Goal: Task Accomplishment & Management: Use online tool/utility

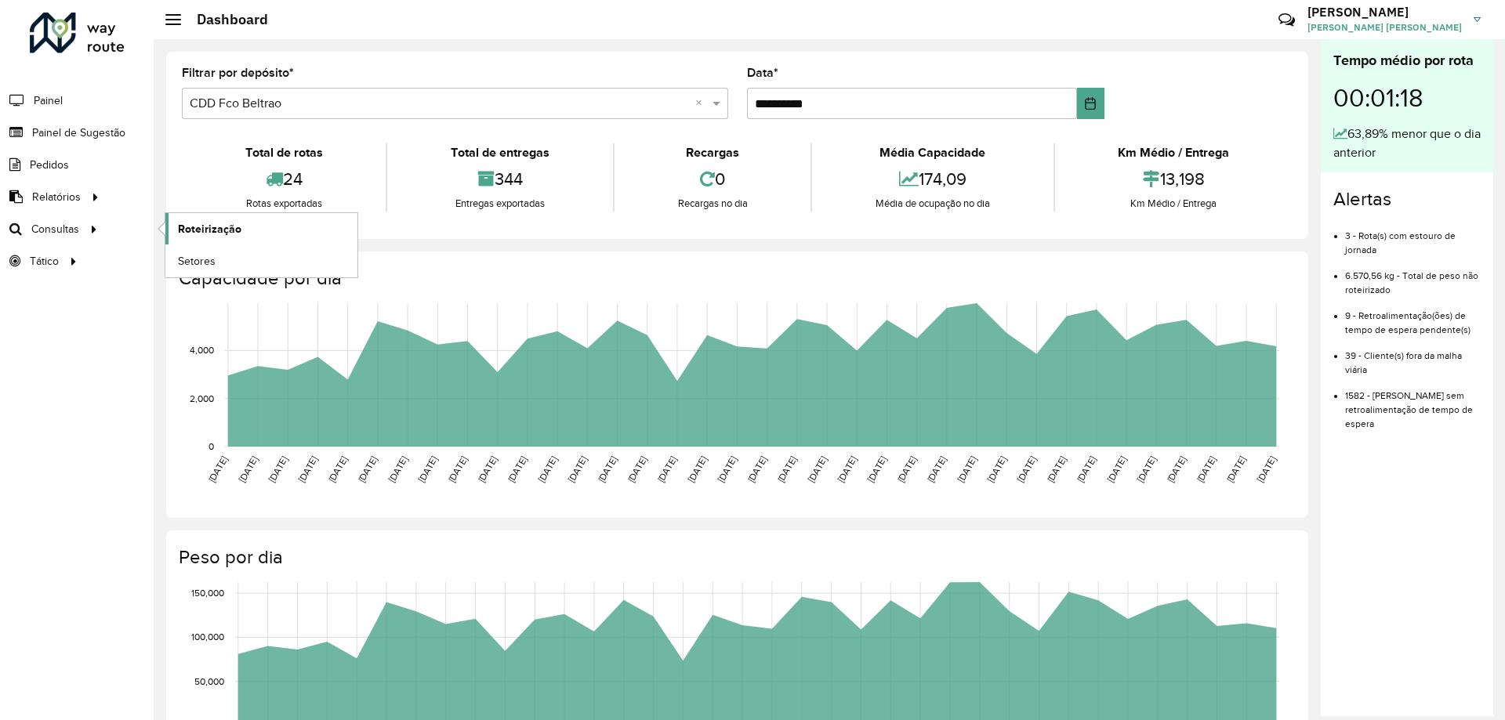
click at [191, 223] on span "Roteirização" at bounding box center [209, 229] width 63 height 16
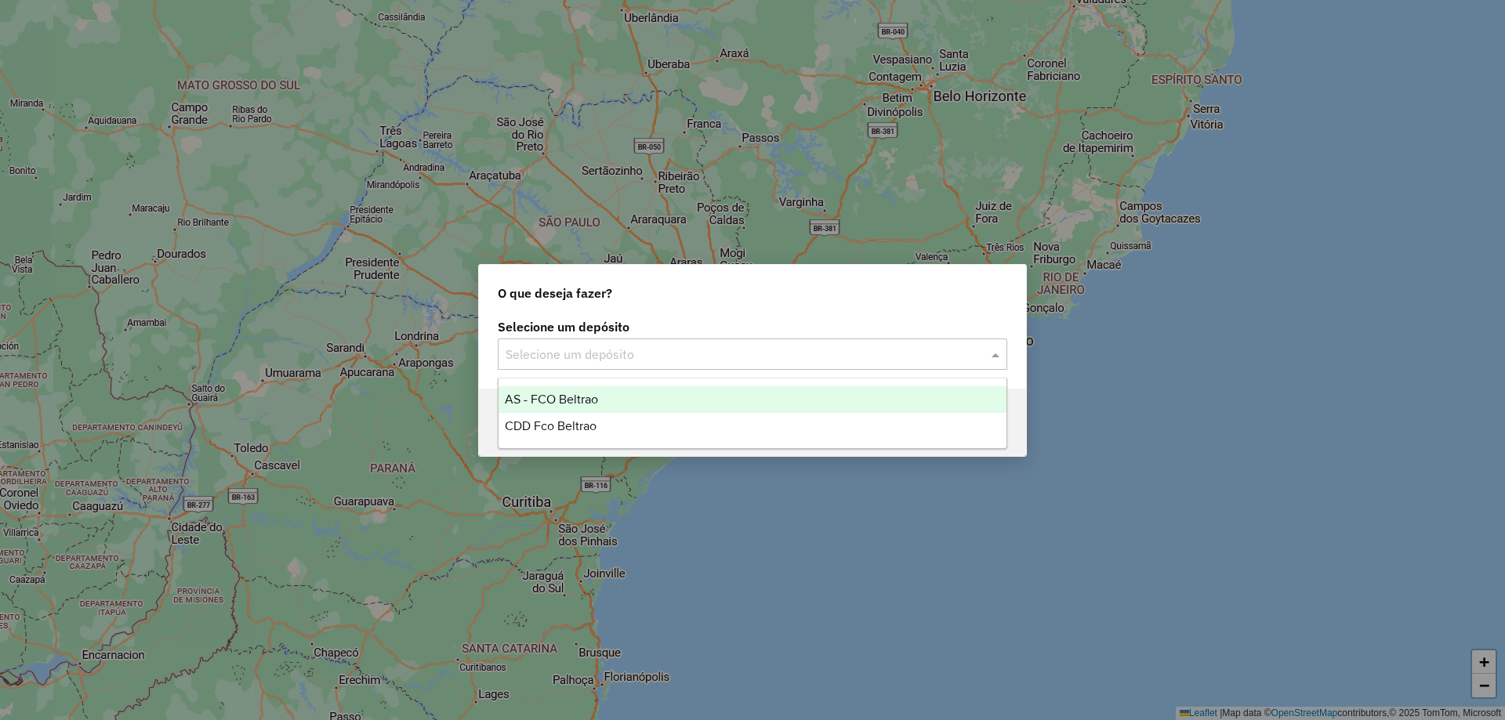
click at [550, 359] on input "text" at bounding box center [736, 355] width 462 height 19
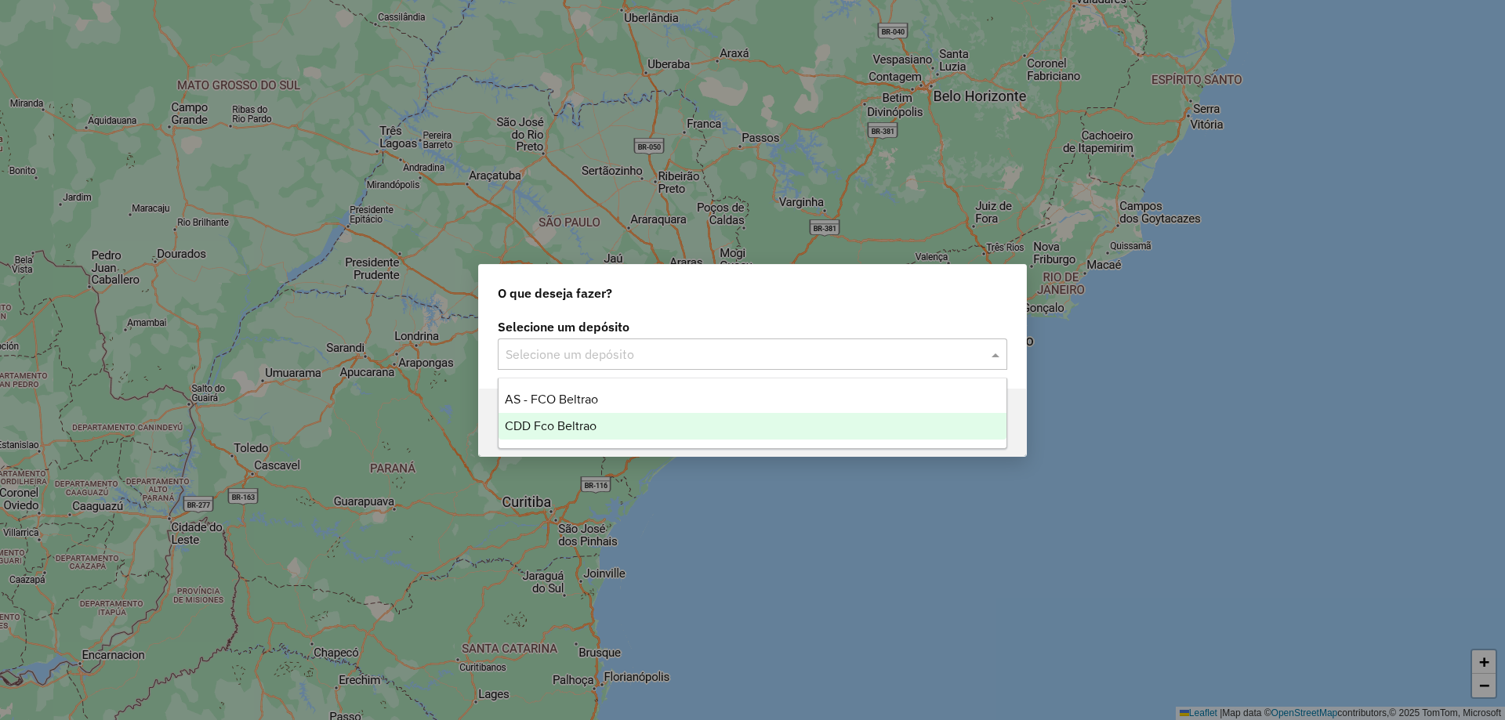
click at [585, 422] on span "CDD Fco Beltrao" at bounding box center [551, 425] width 92 height 13
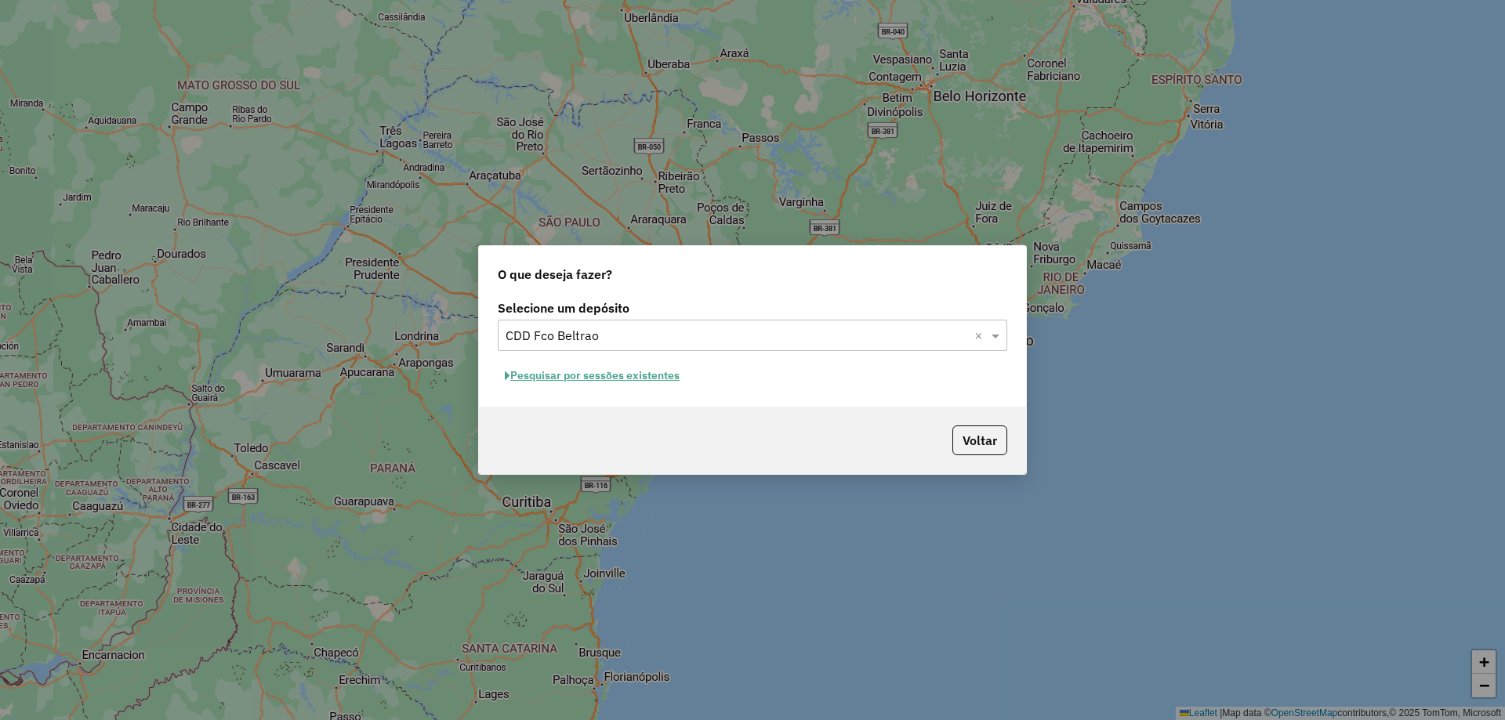
click at [669, 370] on button "Pesquisar por sessões existentes" at bounding box center [592, 376] width 189 height 24
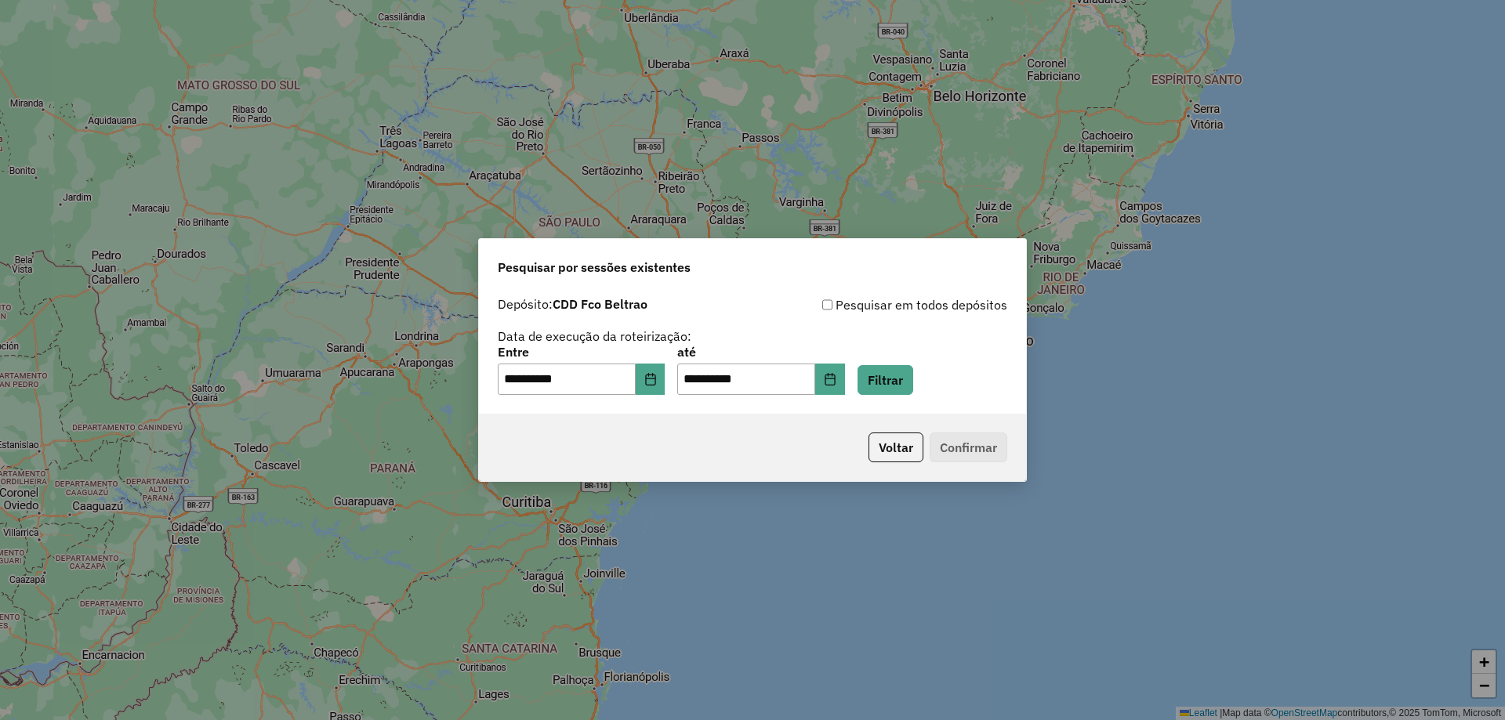
click at [940, 387] on div "**********" at bounding box center [752, 370] width 509 height 49
click at [913, 383] on button "Filtrar" at bounding box center [885, 380] width 56 height 30
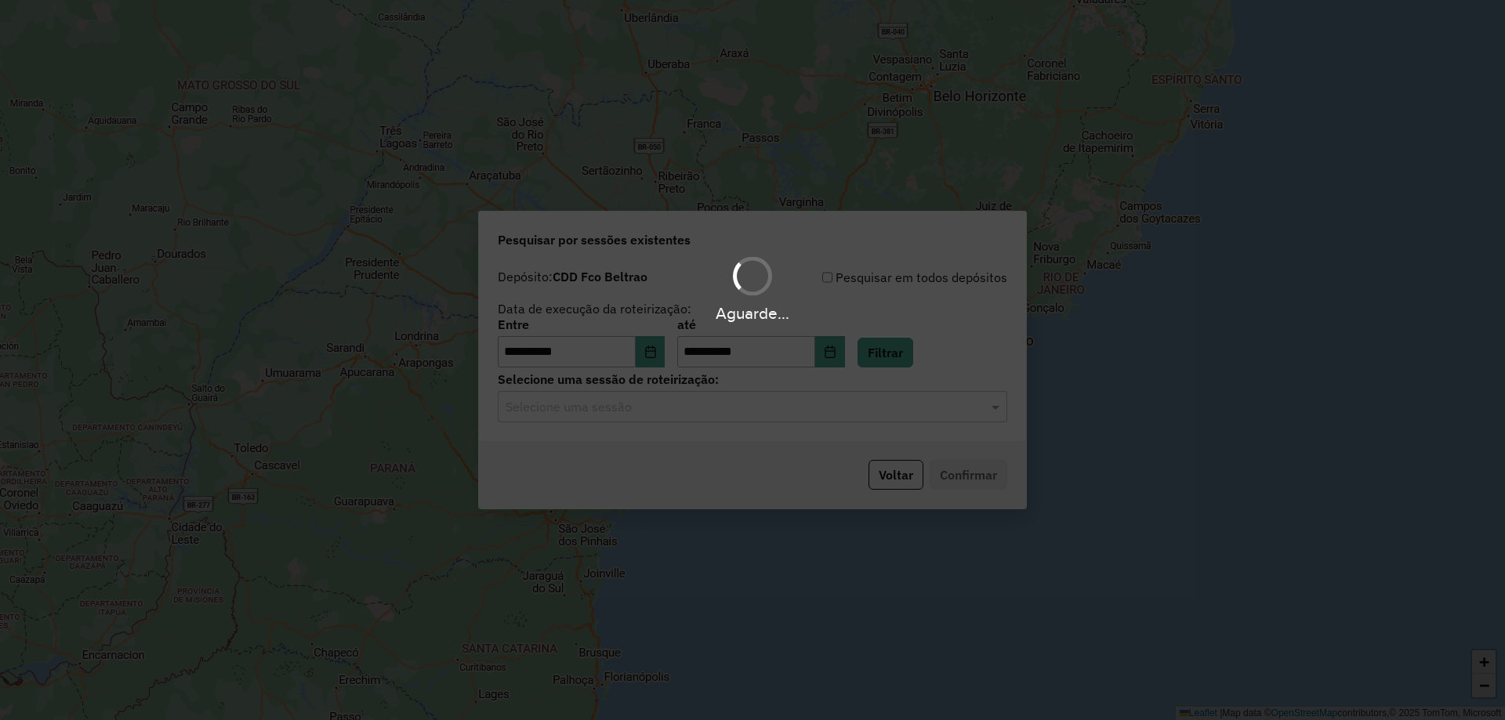
click at [695, 411] on input "text" at bounding box center [736, 407] width 462 height 19
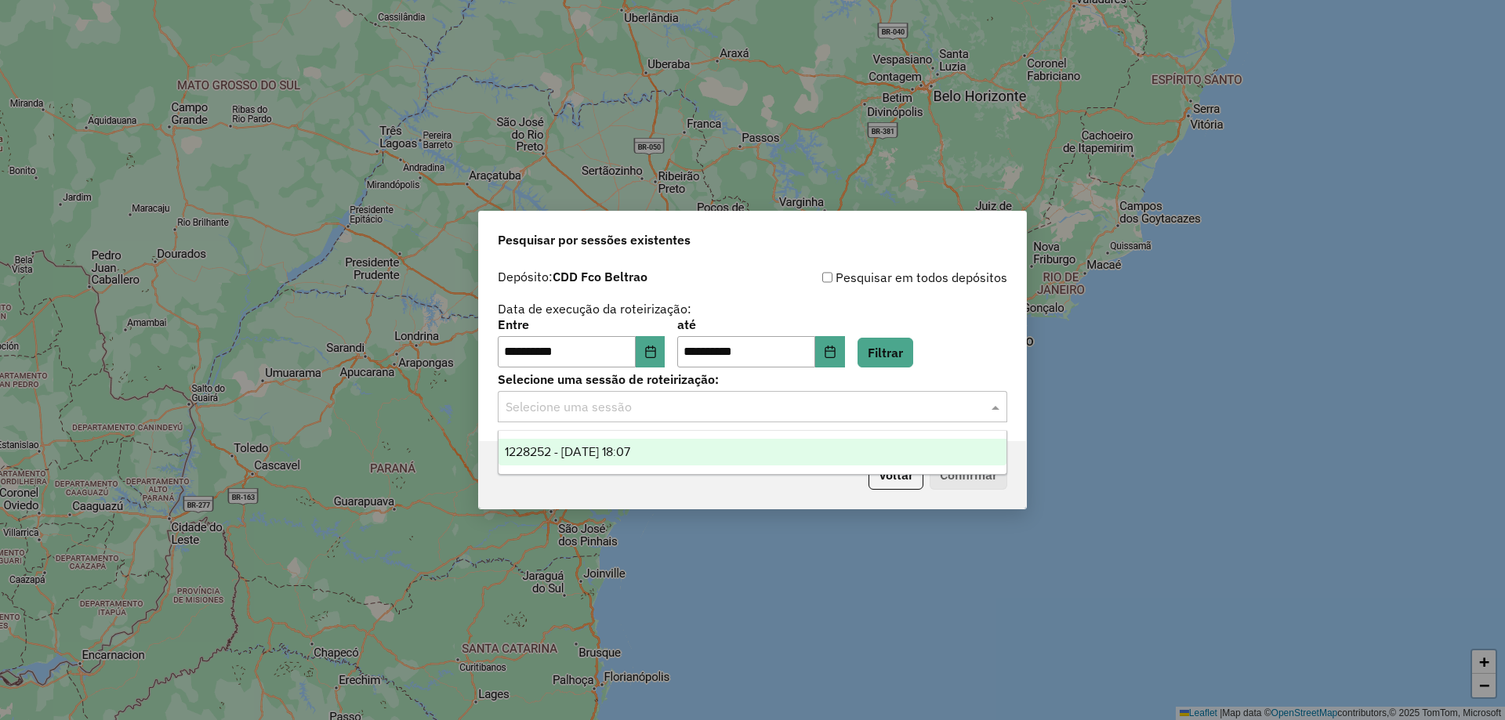
click at [679, 451] on div "1228252 - 12/08/2025 18:07" at bounding box center [752, 452] width 508 height 27
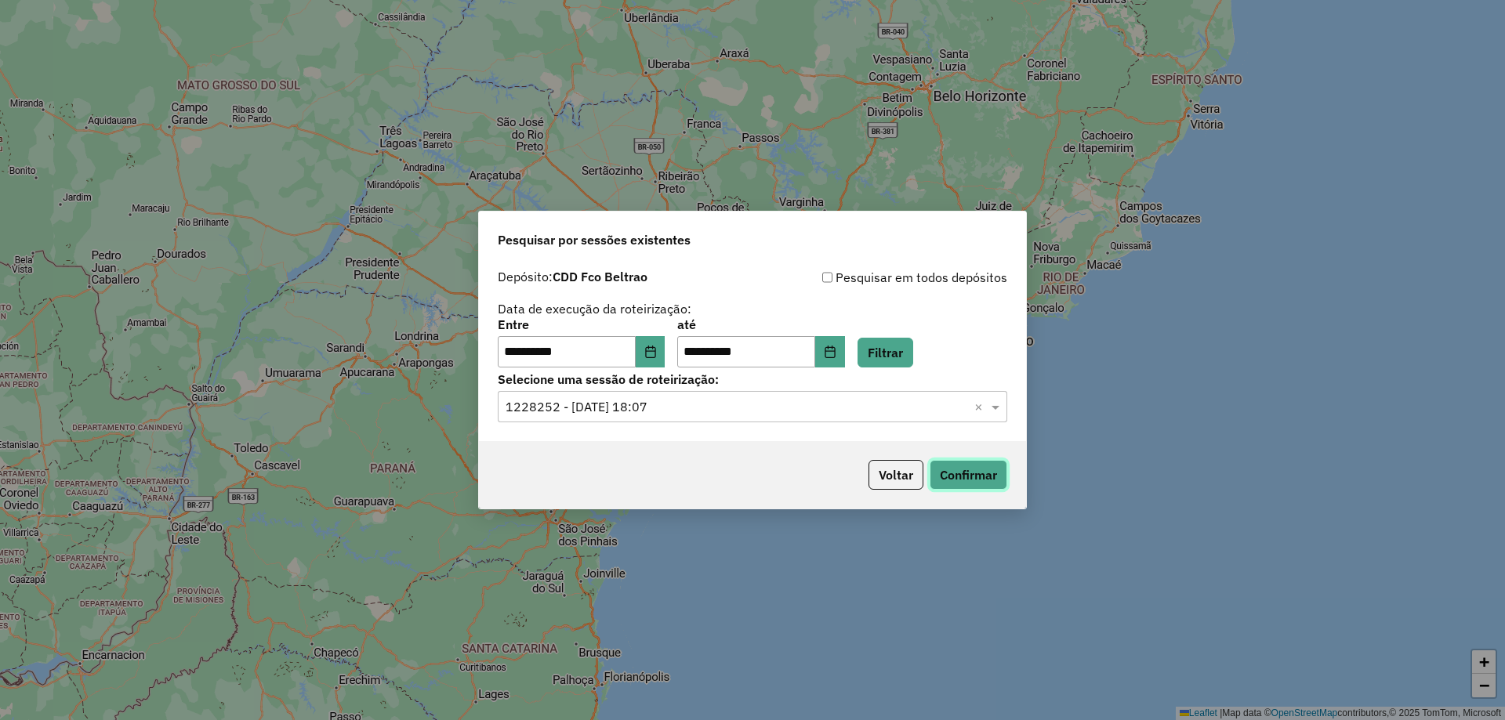
click at [946, 478] on button "Confirmar" at bounding box center [968, 475] width 78 height 30
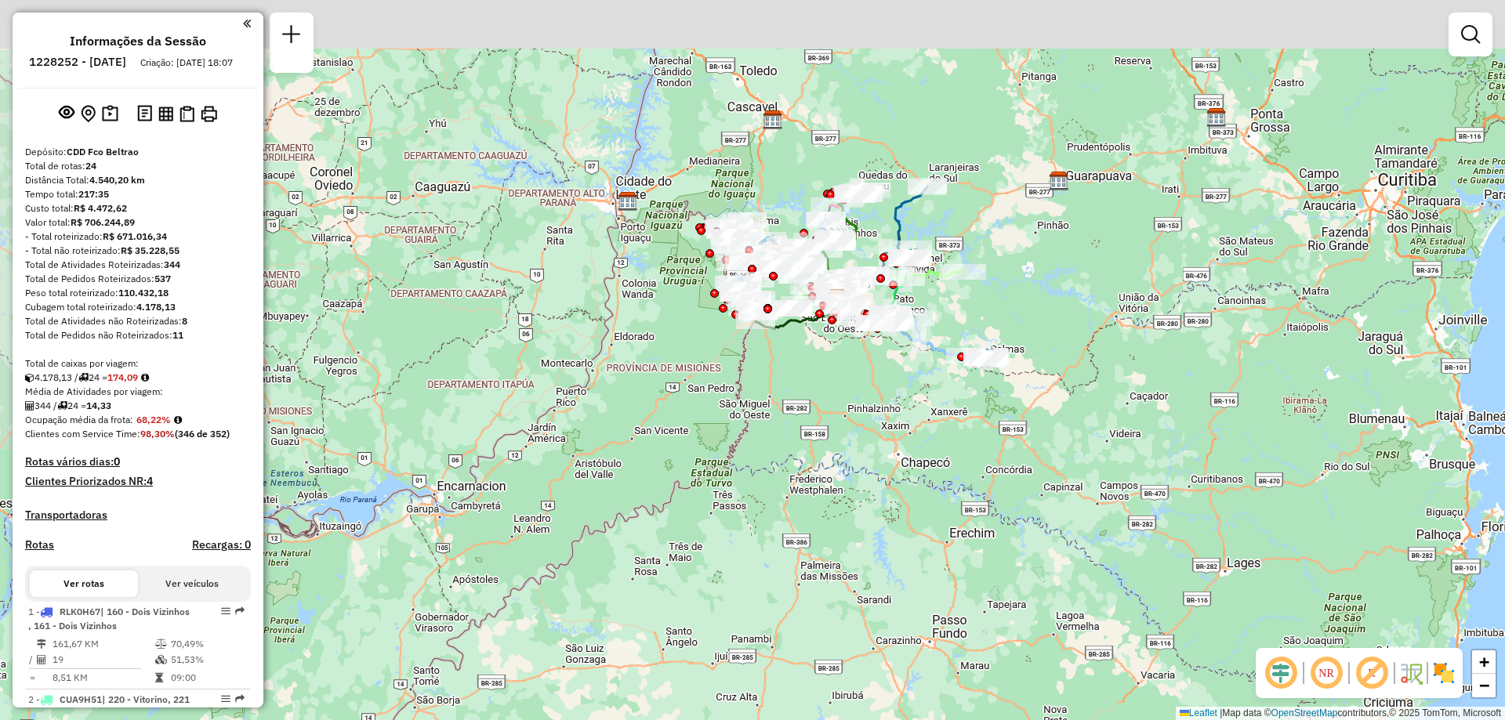
drag, startPoint x: 647, startPoint y: 361, endPoint x: 617, endPoint y: 462, distance: 104.9
click at [619, 462] on div "Janela de atendimento Grade de atendimento Capacidade Transportadoras Veículos …" at bounding box center [752, 360] width 1505 height 720
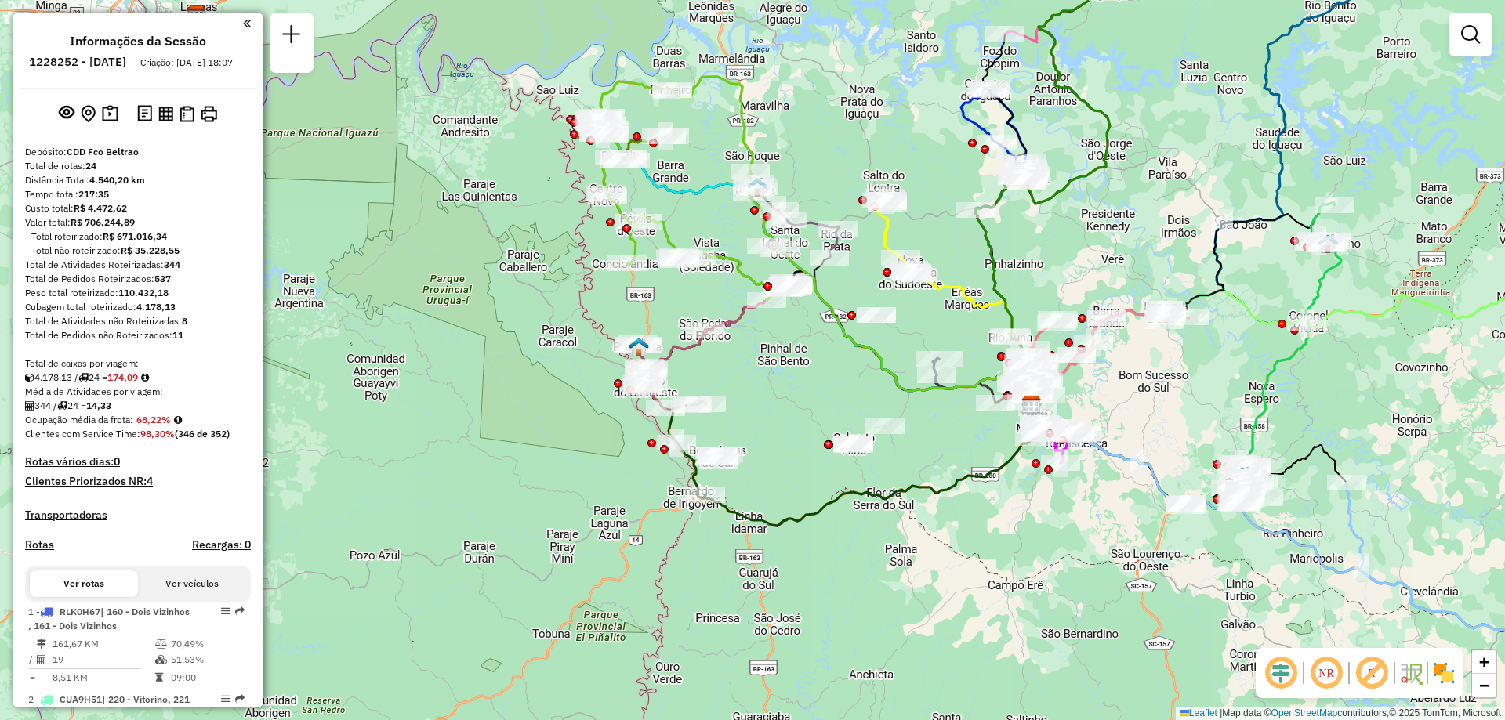
drag, startPoint x: 919, startPoint y: 440, endPoint x: 842, endPoint y: 405, distance: 84.5
click at [849, 411] on div "Janela de atendimento Grade de atendimento Capacidade Transportadoras Veículos …" at bounding box center [752, 360] width 1505 height 720
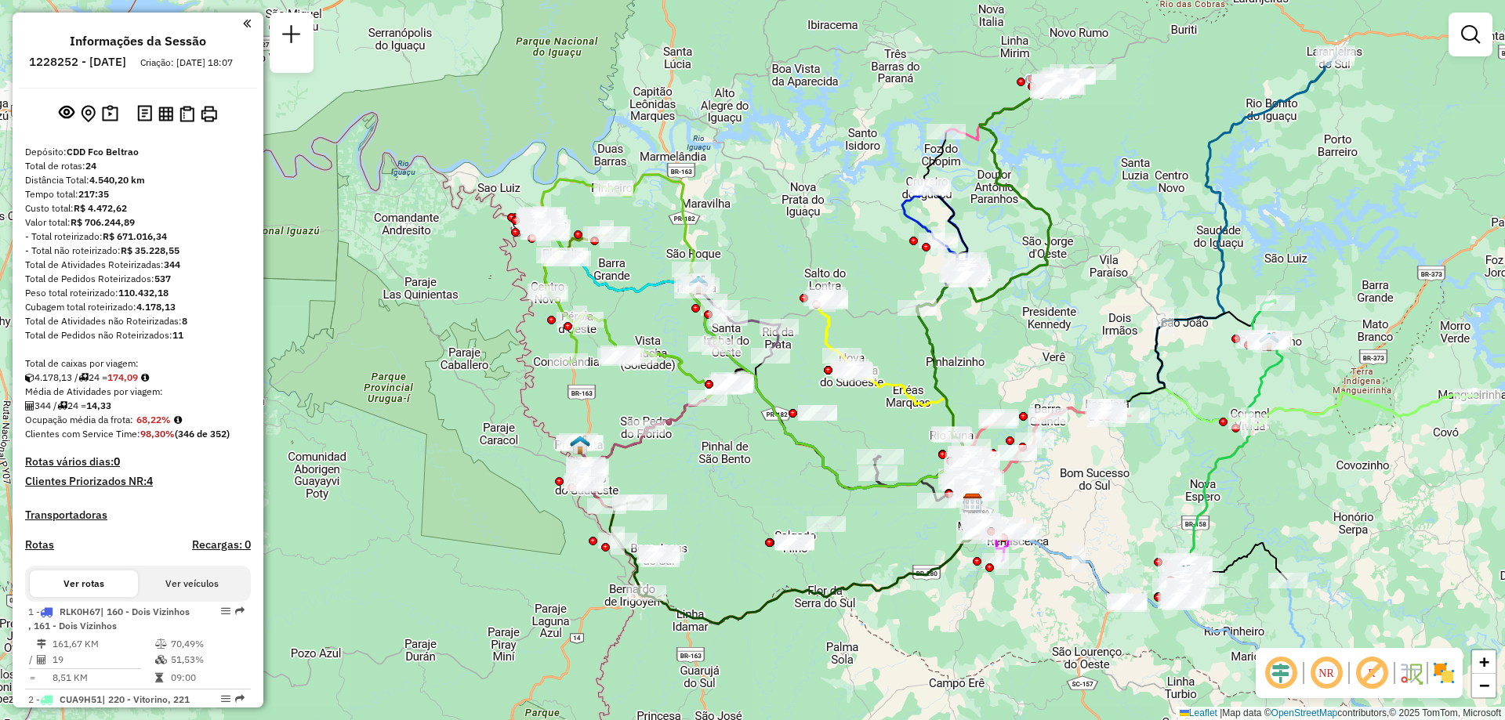
drag, startPoint x: 926, startPoint y: 464, endPoint x: 770, endPoint y: 492, distance: 157.7
click at [770, 492] on div "Janela de atendimento Grade de atendimento Capacidade Transportadoras Veículos …" at bounding box center [752, 360] width 1505 height 720
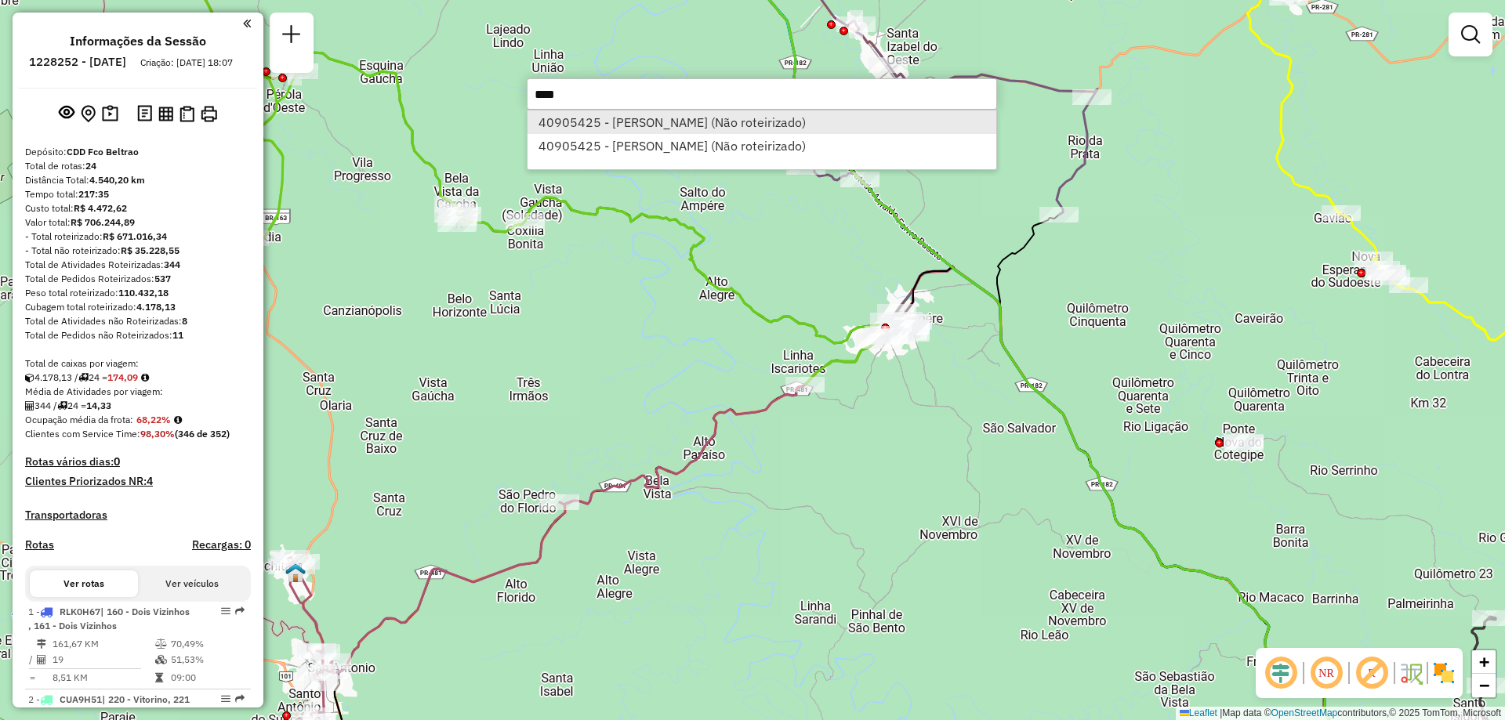
type input "****"
click at [604, 121] on li "40905425 - SANDRO ZANELLA MERCA (Não roteirizado)" at bounding box center [761, 122] width 469 height 24
